Goal: Task Accomplishment & Management: Manage account settings

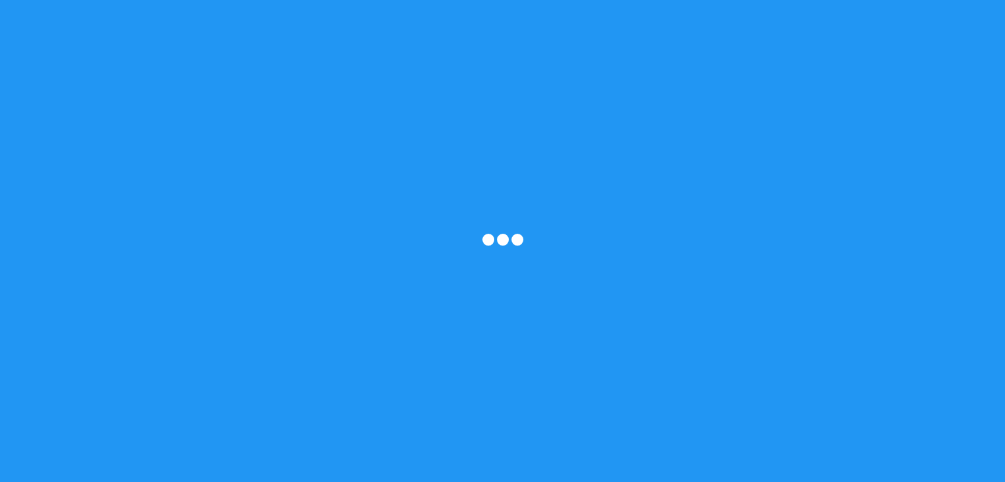
drag, startPoint x: 0, startPoint y: 0, endPoint x: 510, endPoint y: 234, distance: 561.2
click at [510, 234] on div at bounding box center [503, 241] width 46 height 15
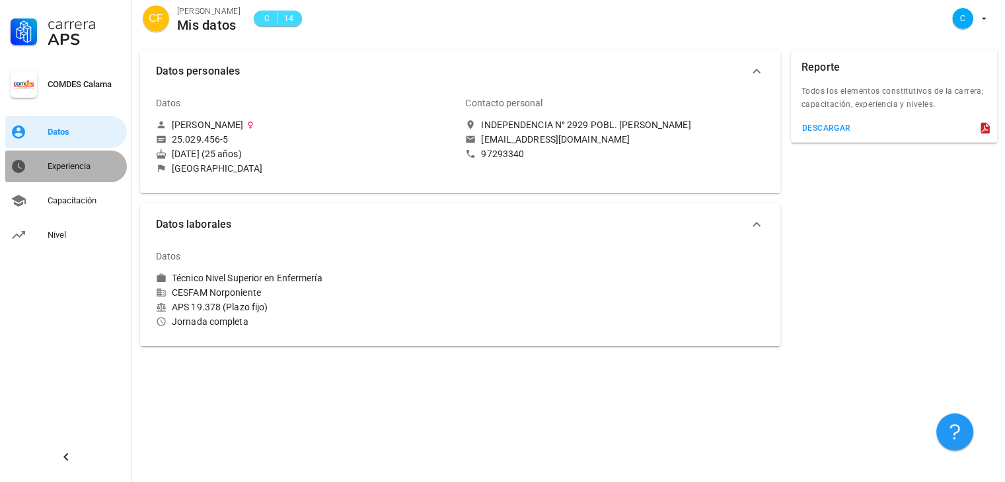
click at [81, 170] on div "Experiencia" at bounding box center [85, 166] width 74 height 11
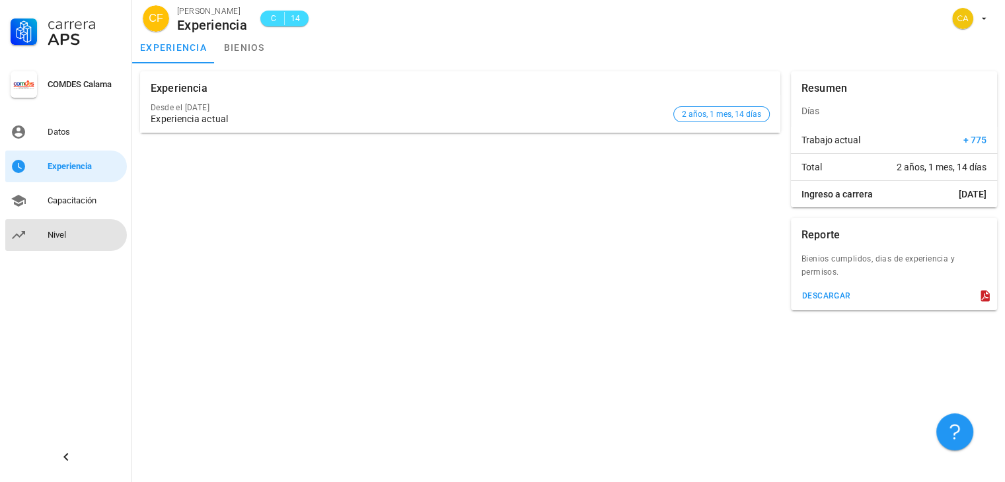
click at [50, 239] on div "Nivel" at bounding box center [85, 235] width 74 height 11
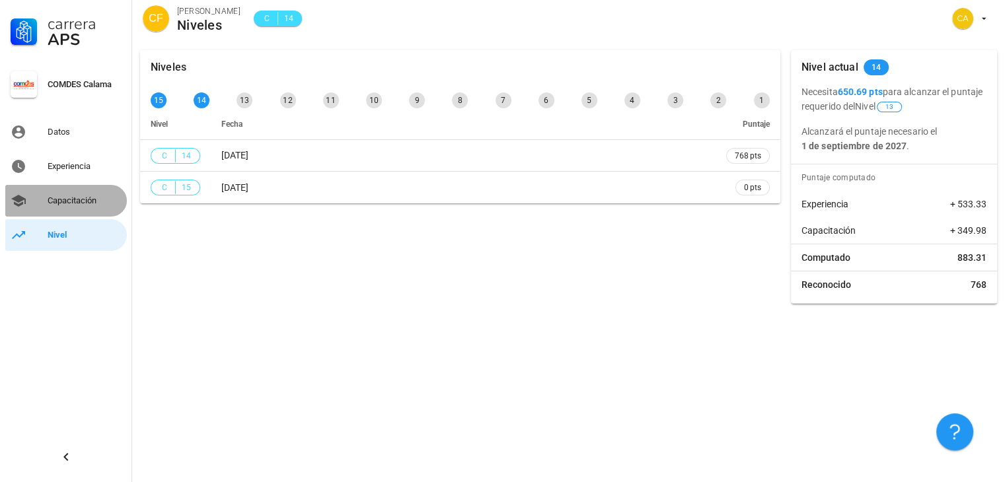
click at [87, 209] on div "Capacitación" at bounding box center [85, 200] width 74 height 21
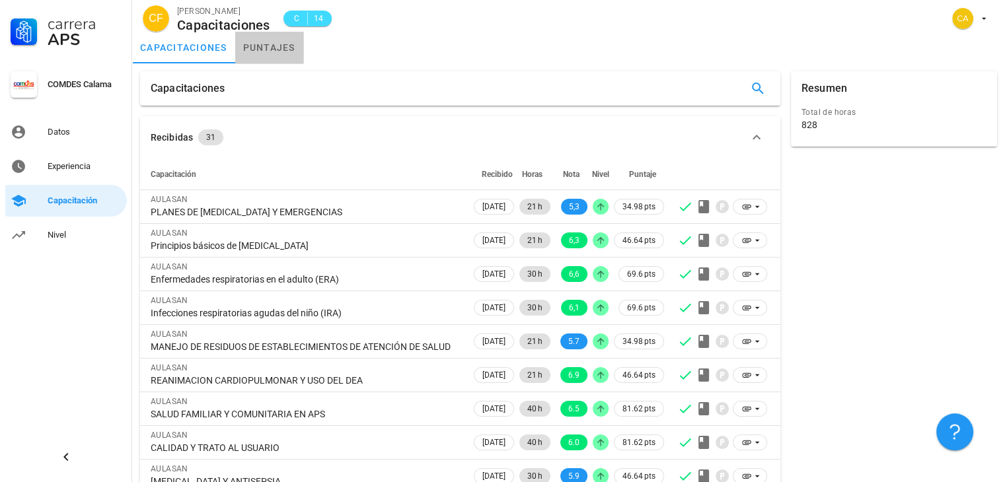
click at [260, 35] on link "puntajes" at bounding box center [269, 48] width 68 height 32
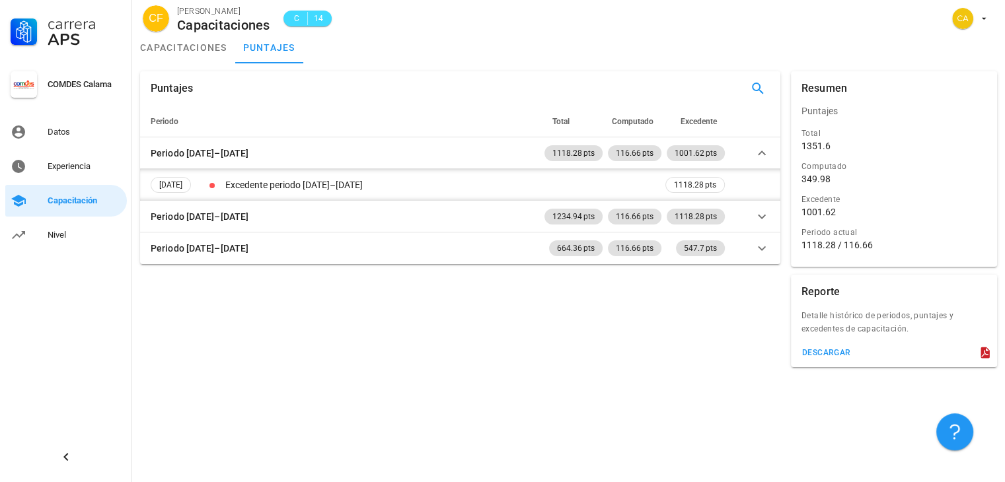
click at [806, 215] on div "1001.62" at bounding box center [818, 212] width 34 height 12
click at [811, 215] on div "1001.62" at bounding box center [818, 212] width 34 height 12
click at [816, 214] on div "1001.62" at bounding box center [818, 212] width 34 height 12
click at [825, 213] on div "1001.62" at bounding box center [818, 212] width 34 height 12
click at [885, 208] on div "1001.62" at bounding box center [893, 212] width 185 height 12
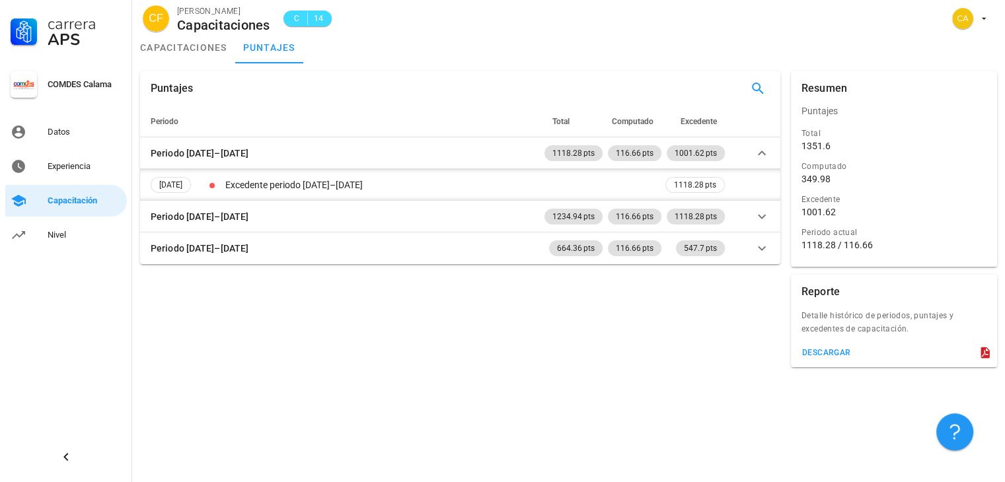
click at [918, 201] on div "Excedente" at bounding box center [893, 199] width 185 height 13
drag, startPoint x: 883, startPoint y: 241, endPoint x: 802, endPoint y: 122, distance: 143.7
click at [802, 122] on div "Resumen Puntajes Total 1351.6 Computado 349.98 Excedente 1001.62 Periodo actual…" at bounding box center [894, 169] width 206 height 196
click at [907, 136] on div "Total" at bounding box center [893, 133] width 185 height 13
drag, startPoint x: 796, startPoint y: 104, endPoint x: 915, endPoint y: 217, distance: 164.0
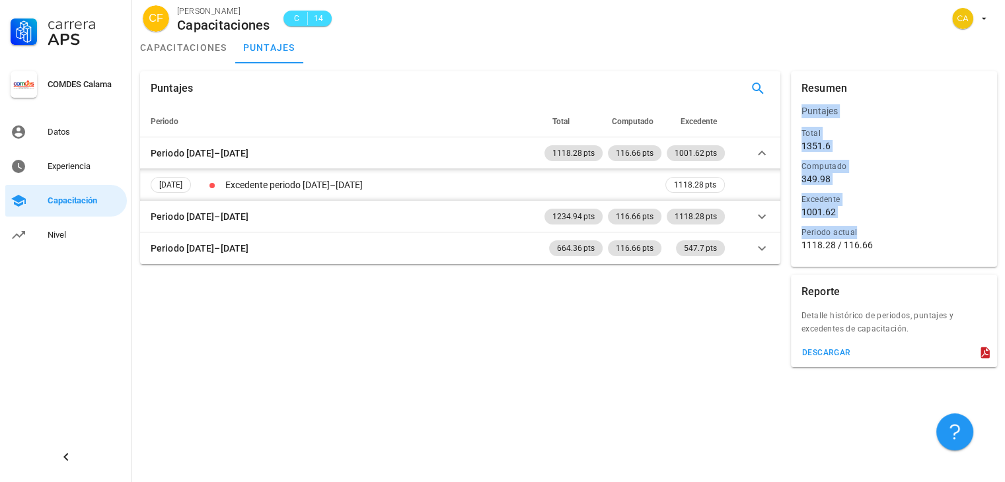
click at [922, 225] on div "Resumen Puntajes Total 1351.6 Computado 349.98 Excedente 1001.62 Periodo actual…" at bounding box center [894, 169] width 206 height 196
click at [791, 95] on div "Puntajes" at bounding box center [894, 111] width 206 height 32
click at [846, 147] on div "1351.6" at bounding box center [893, 146] width 185 height 12
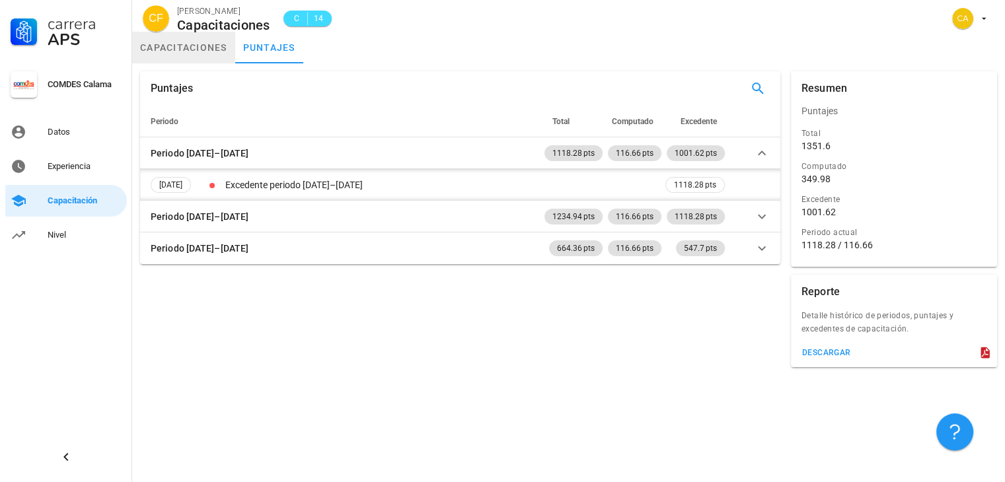
click at [202, 61] on link "capacitaciones" at bounding box center [183, 48] width 103 height 32
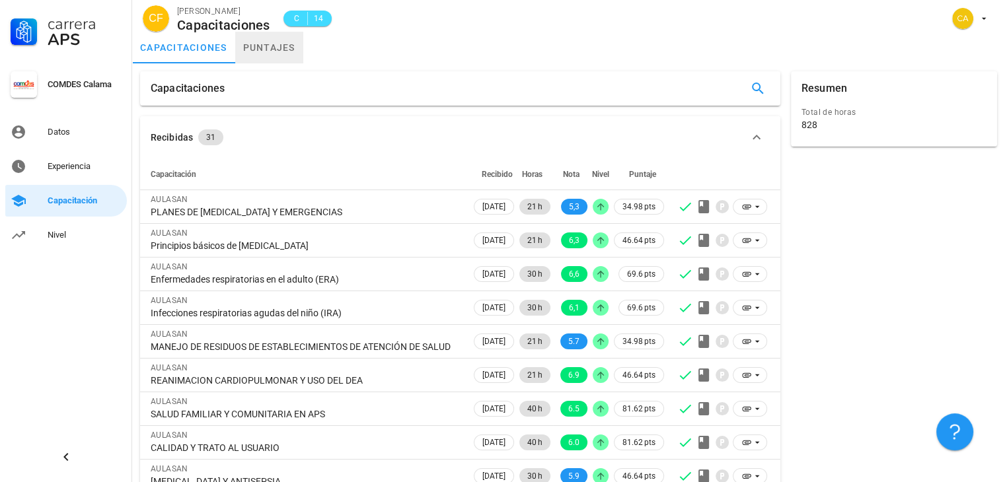
click at [287, 51] on link "puntajes" at bounding box center [269, 48] width 68 height 32
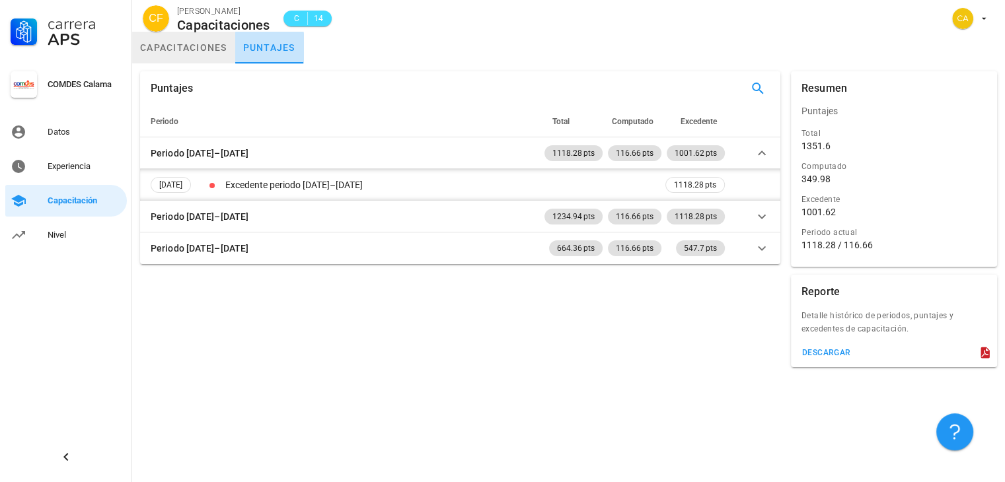
click at [198, 51] on link "capacitaciones" at bounding box center [183, 48] width 103 height 32
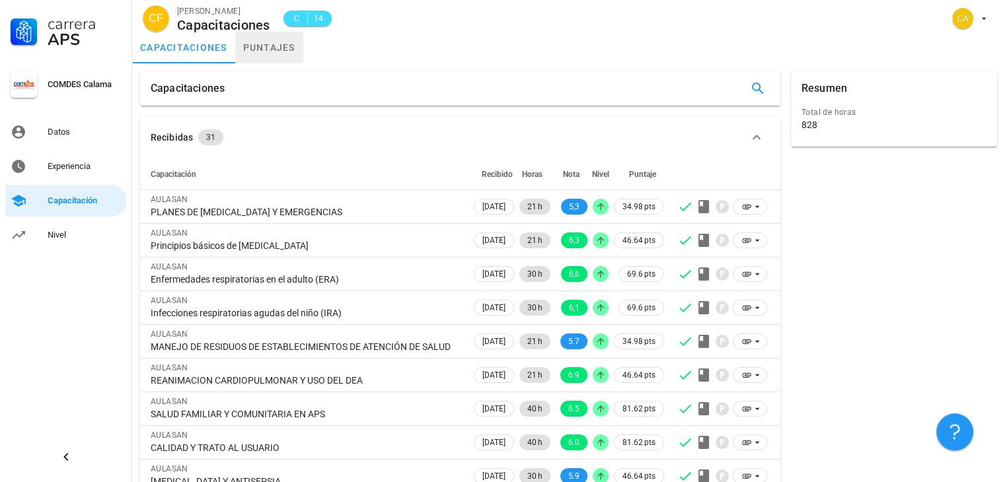
click at [271, 47] on link "puntajes" at bounding box center [269, 48] width 68 height 32
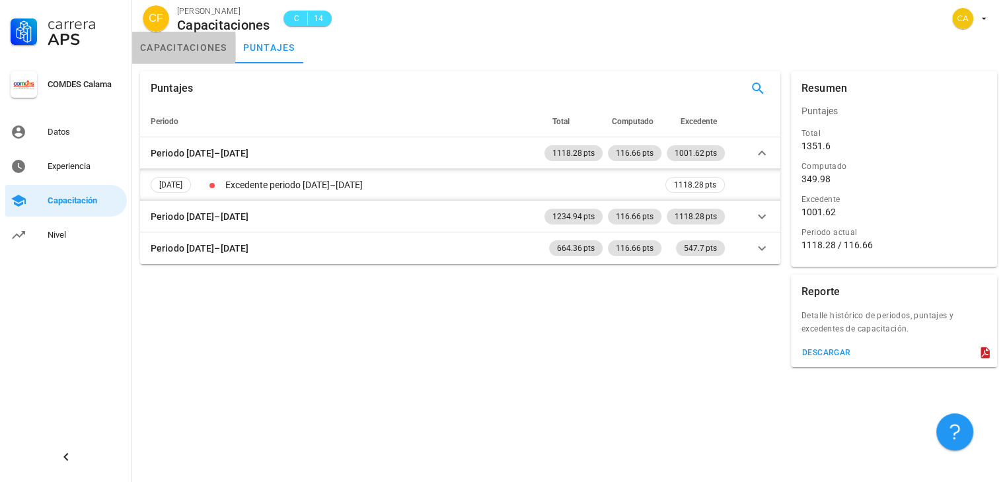
click at [207, 48] on link "capacitaciones" at bounding box center [183, 48] width 103 height 32
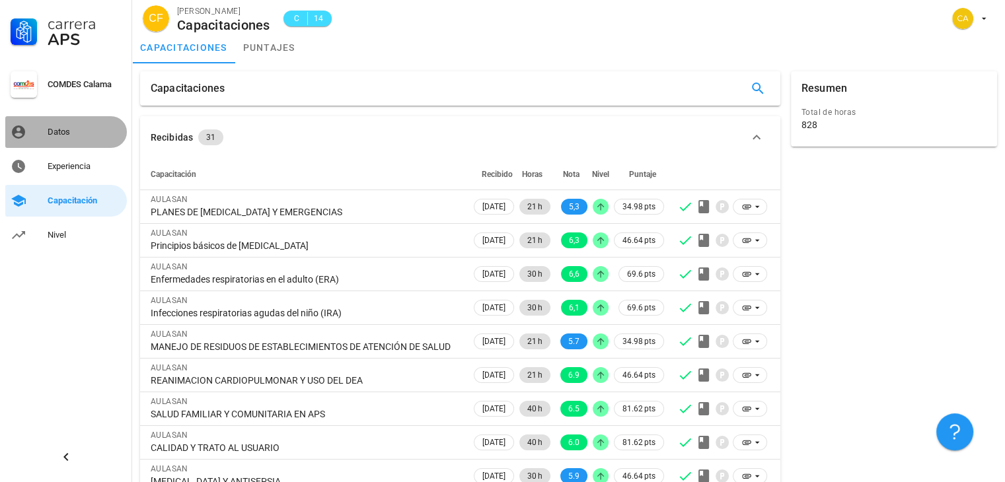
click at [100, 128] on div "Datos" at bounding box center [85, 132] width 74 height 11
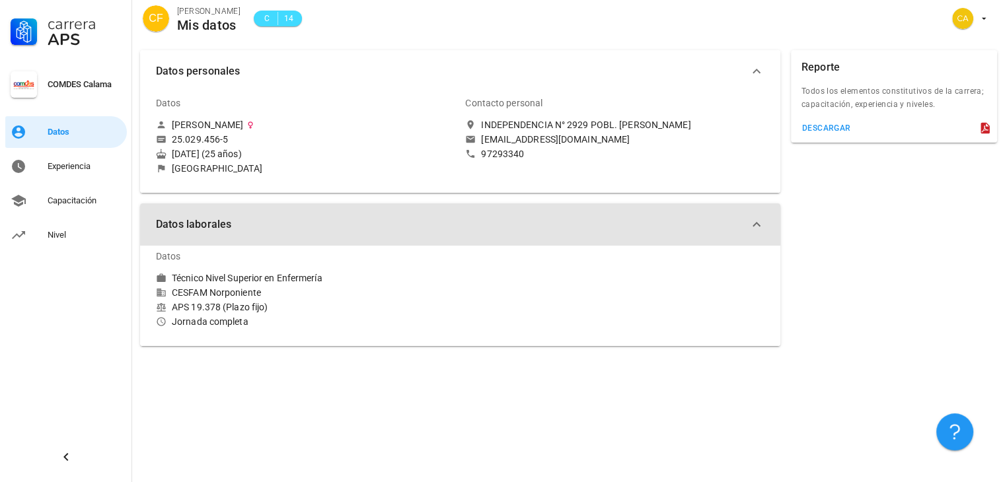
click at [756, 227] on icon "button" at bounding box center [757, 225] width 16 height 16
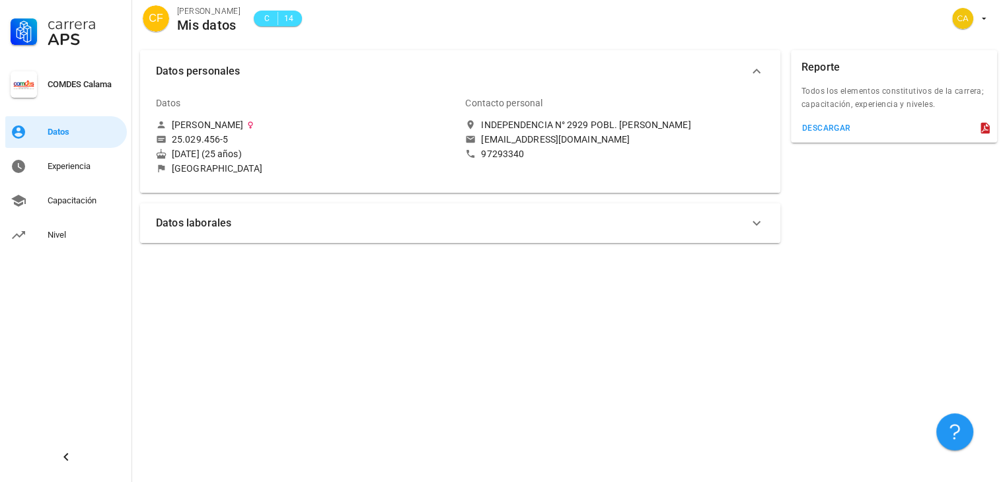
click at [756, 225] on icon "button" at bounding box center [757, 223] width 16 height 16
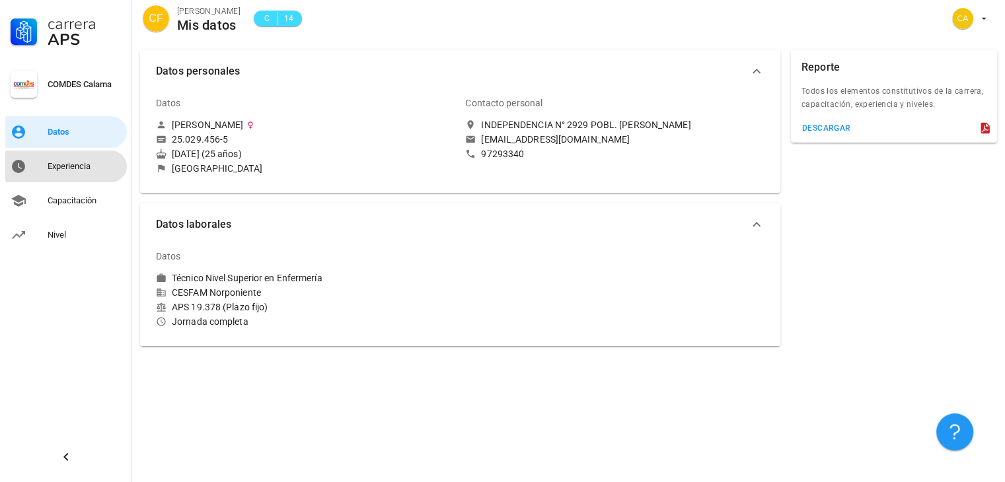
click at [53, 165] on div "Experiencia" at bounding box center [85, 166] width 74 height 11
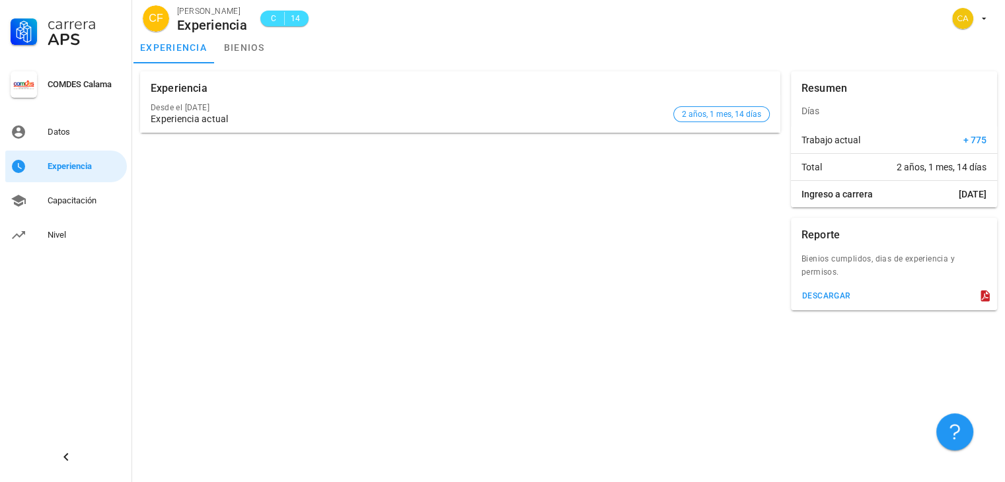
drag, startPoint x: 977, startPoint y: 295, endPoint x: 994, endPoint y: 293, distance: 17.2
click at [984, 295] on div "descargar" at bounding box center [894, 299] width 206 height 24
click at [988, 293] on icon at bounding box center [985, 296] width 9 height 11
click at [832, 295] on div "descargar" at bounding box center [826, 295] width 50 height 9
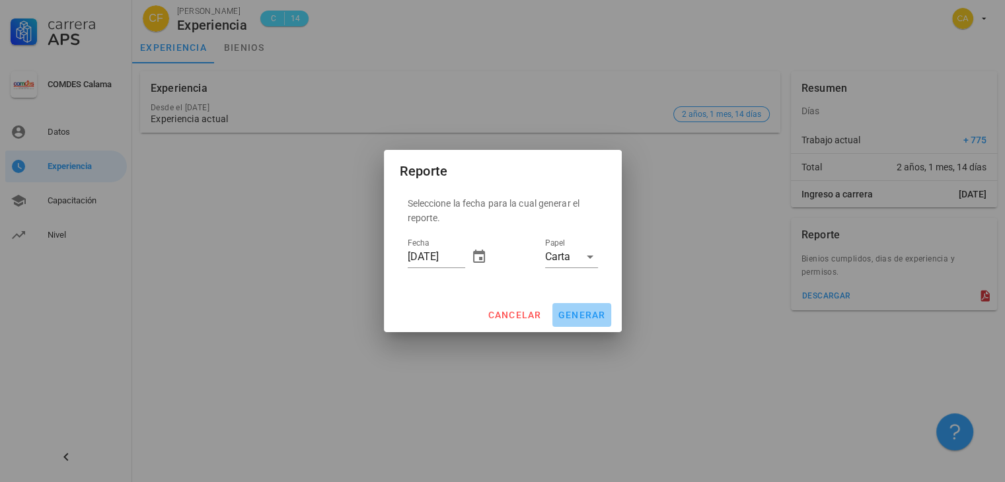
click at [576, 313] on span "generar" at bounding box center [582, 315] width 48 height 11
